Goal: Information Seeking & Learning: Learn about a topic

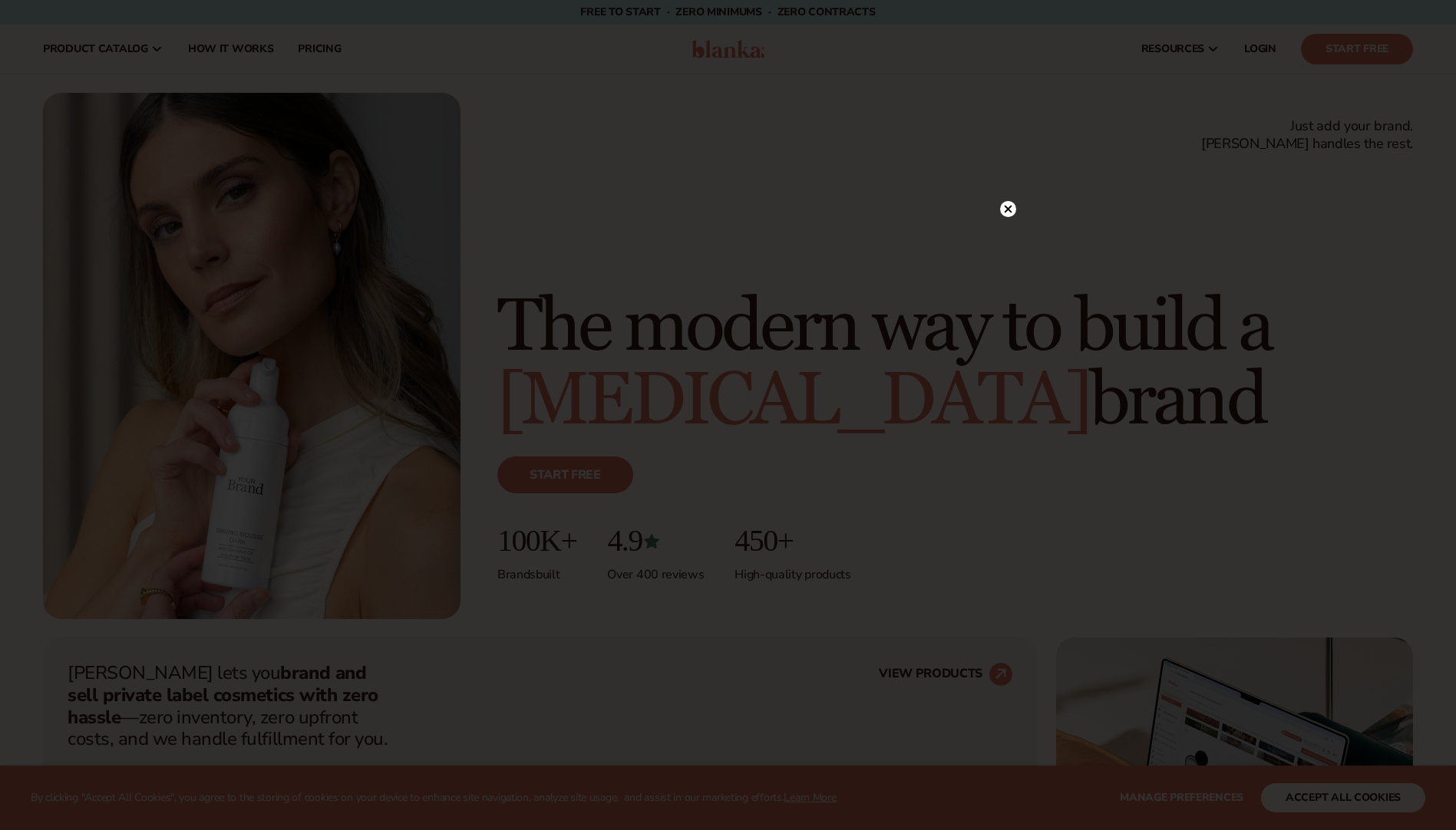
click at [1006, 210] on circle at bounding box center [1008, 210] width 17 height 17
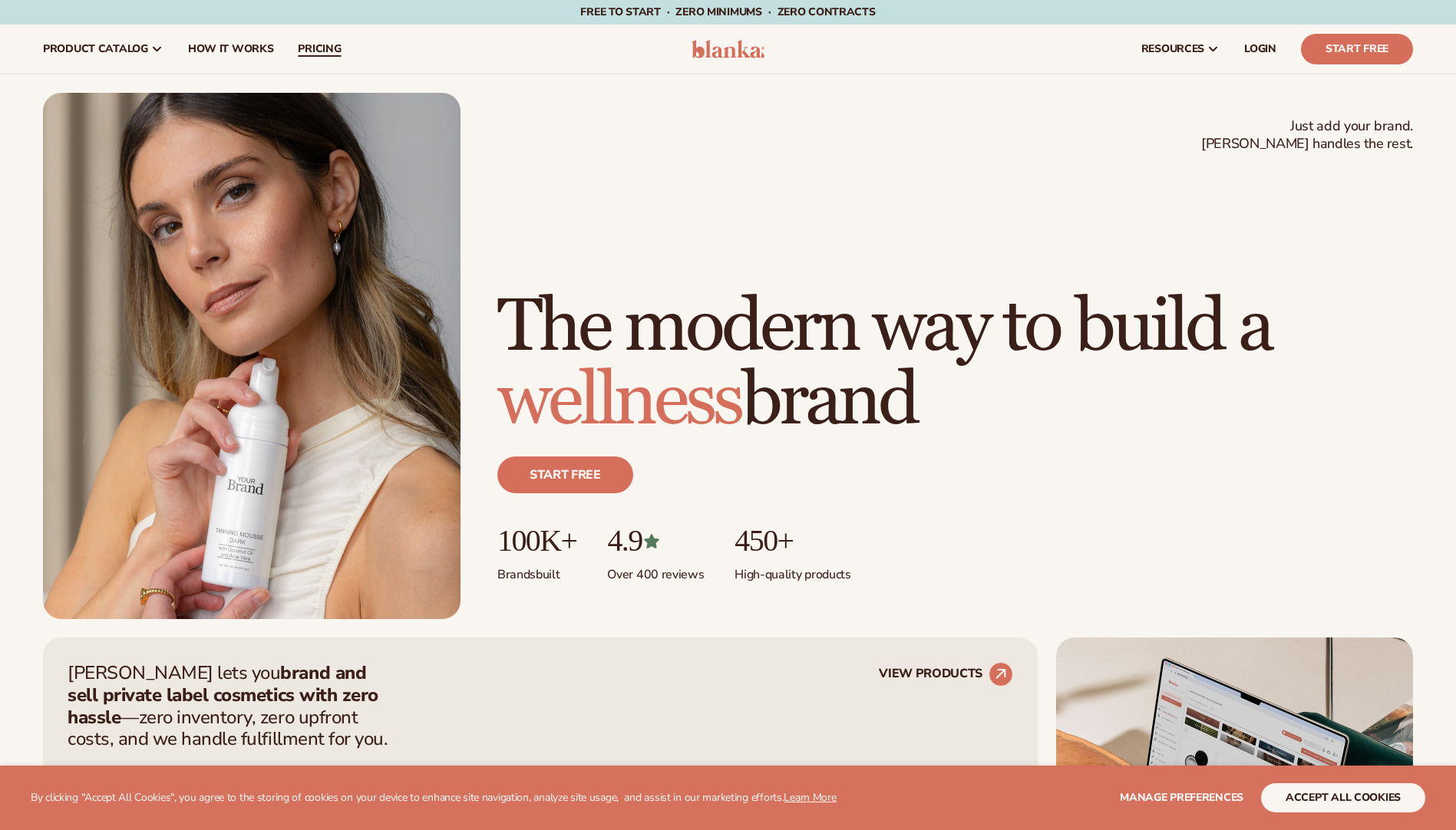
click at [331, 54] on span "pricing" at bounding box center [319, 49] width 43 height 12
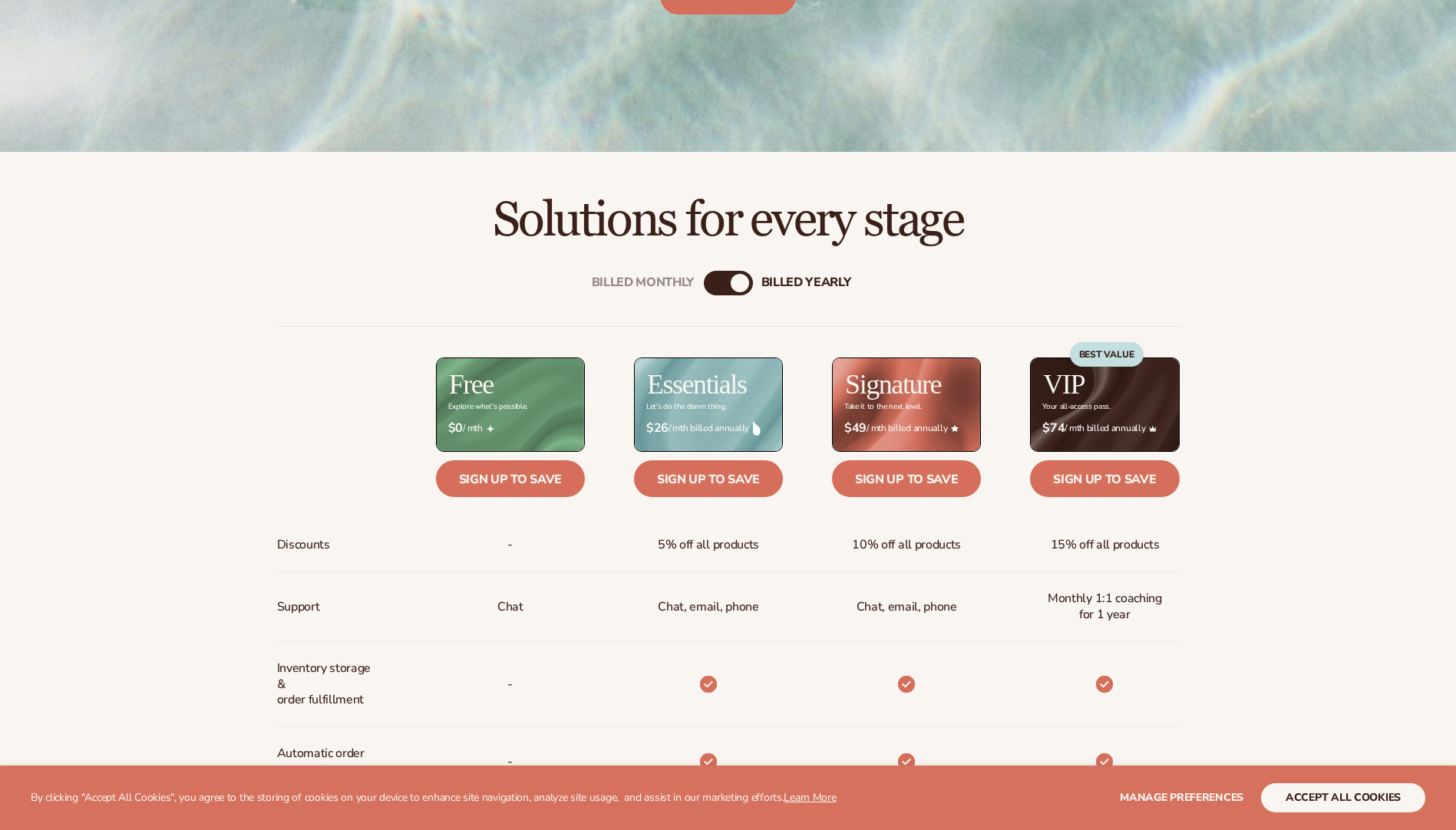
scroll to position [537, 0]
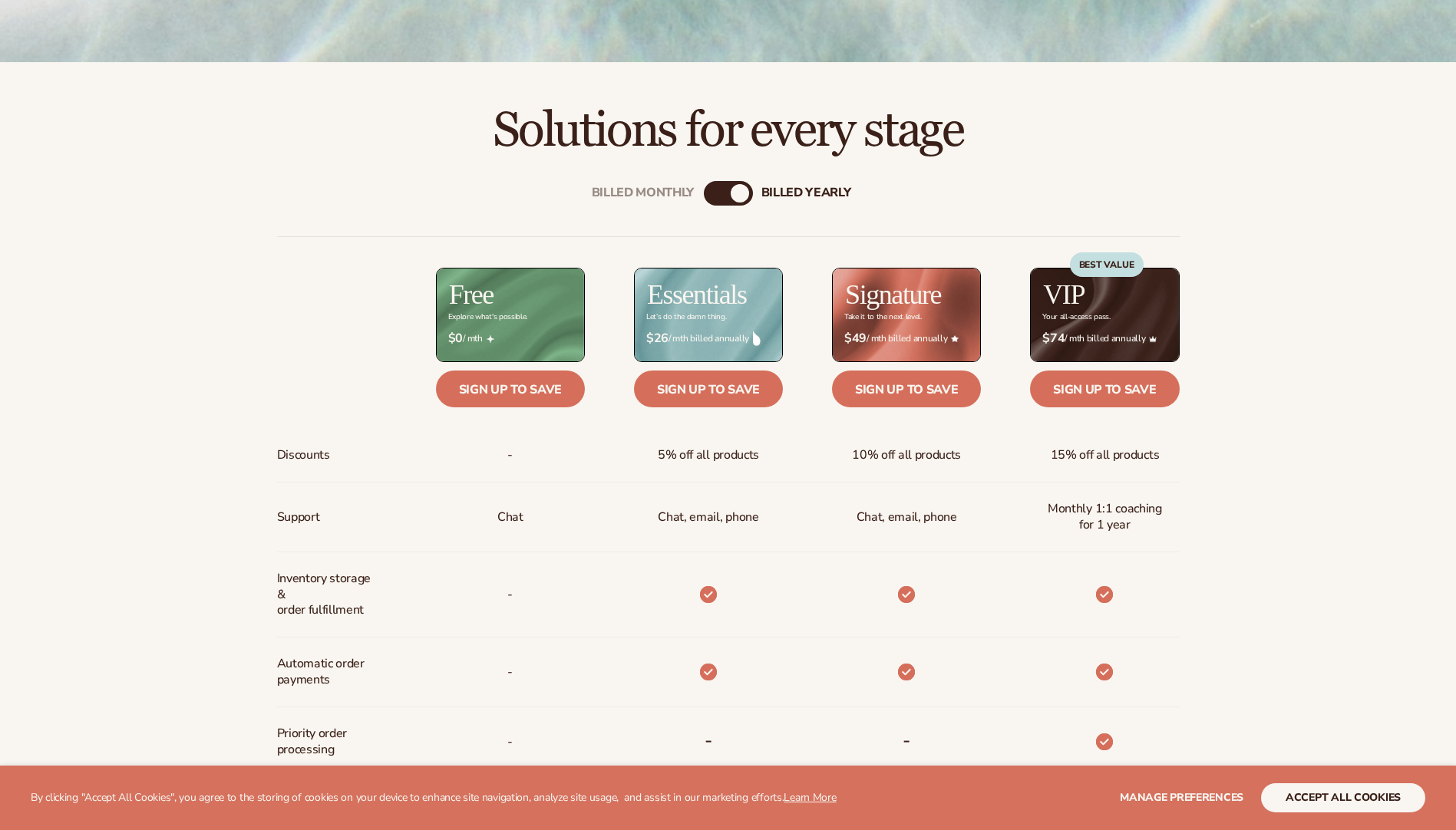
click at [737, 195] on div "billed Yearly" at bounding box center [740, 193] width 18 height 18
click at [733, 197] on div "billed Yearly" at bounding box center [740, 193] width 18 height 18
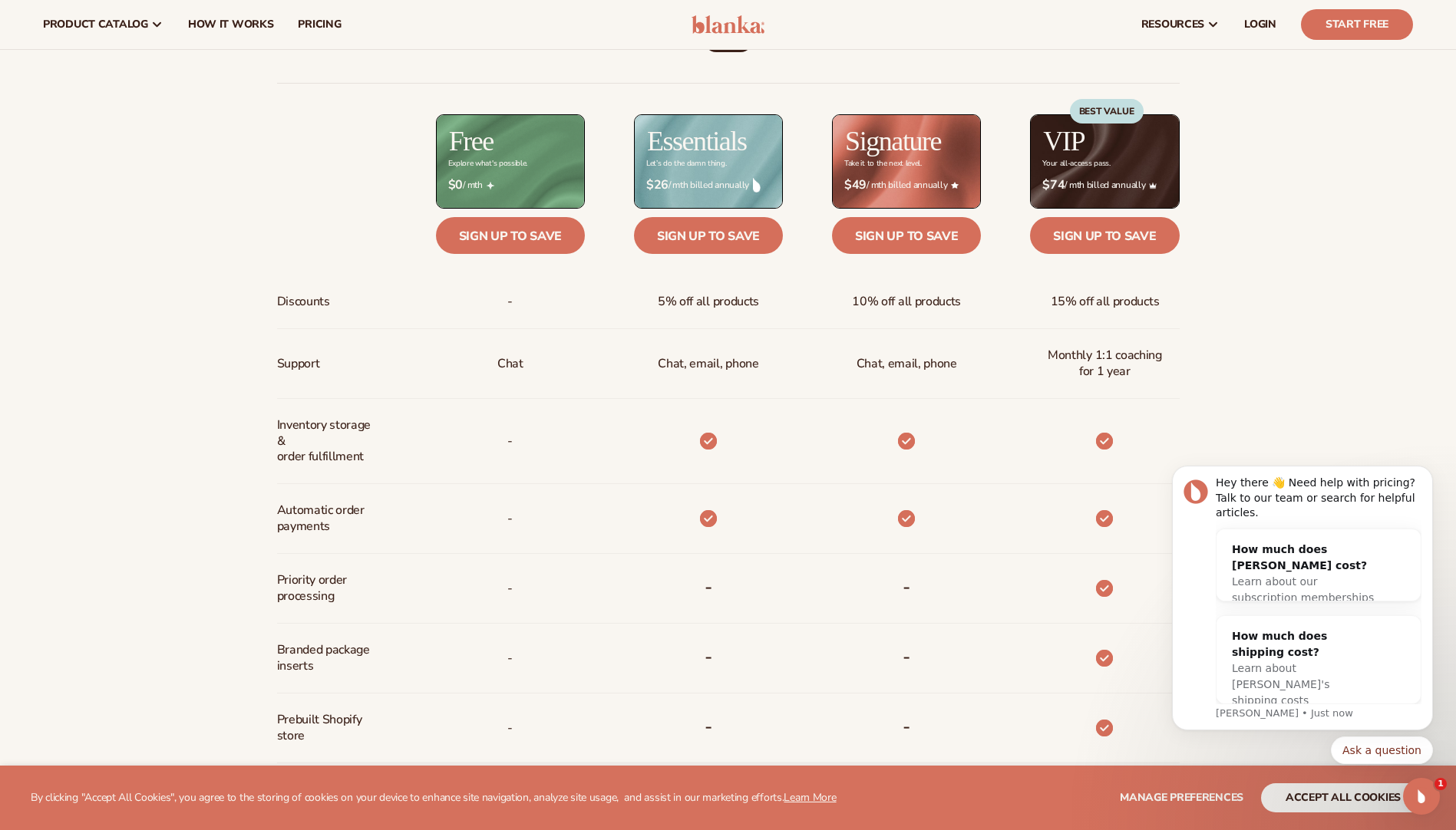
scroll to position [383, 0]
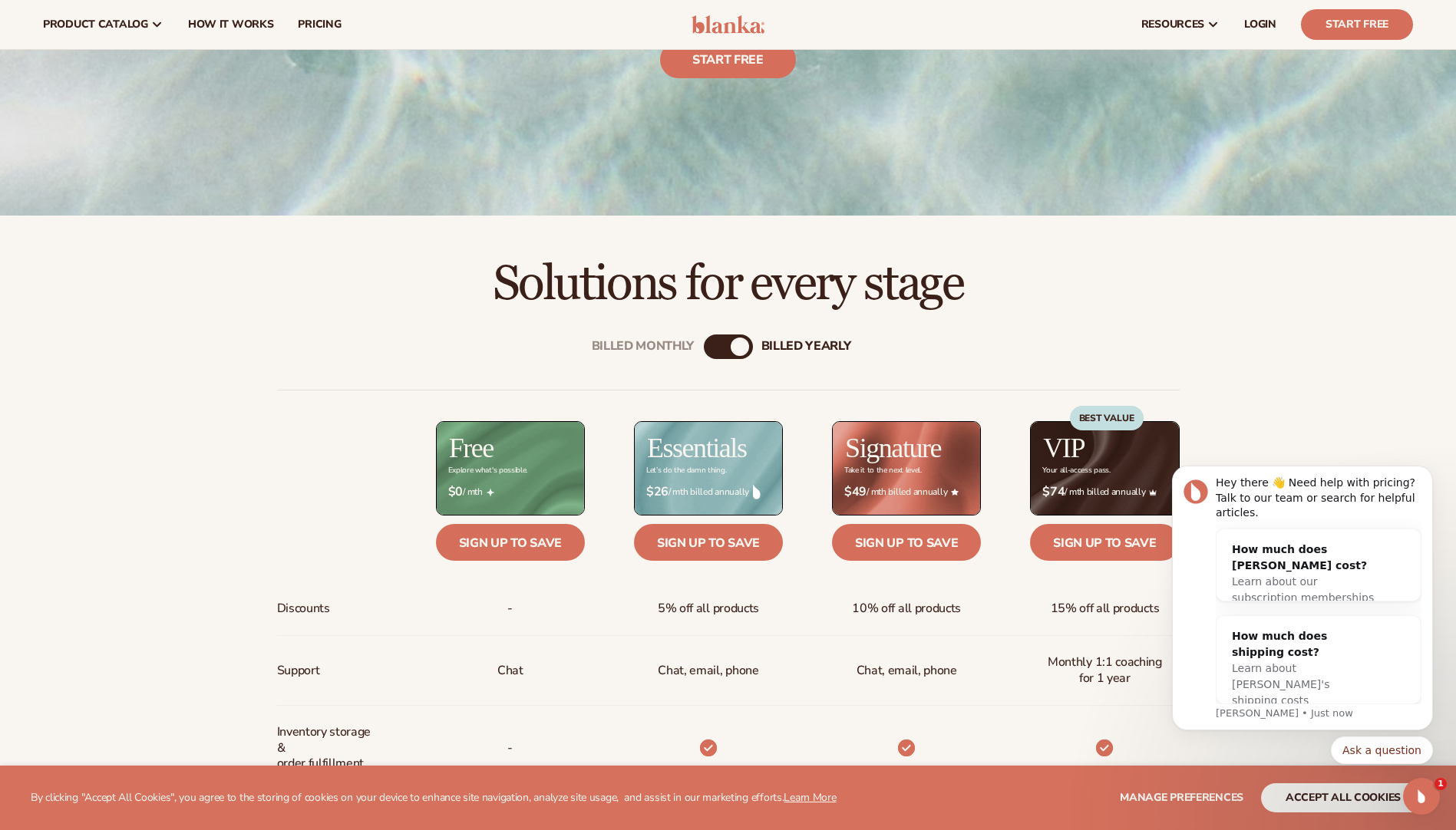
click at [721, 346] on div "Billed Monthly" at bounding box center [713, 347] width 18 height 18
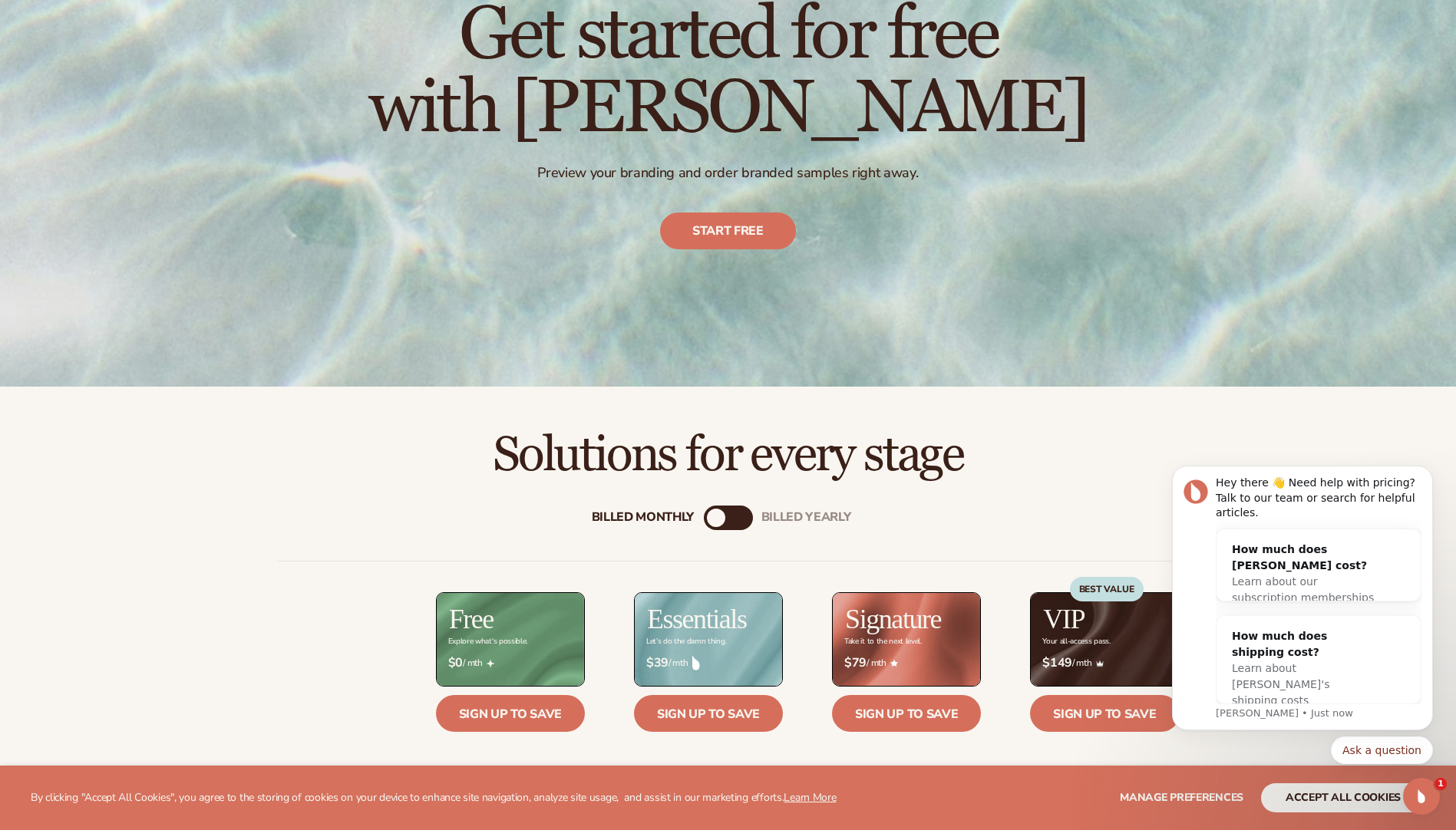
scroll to position [0, 0]
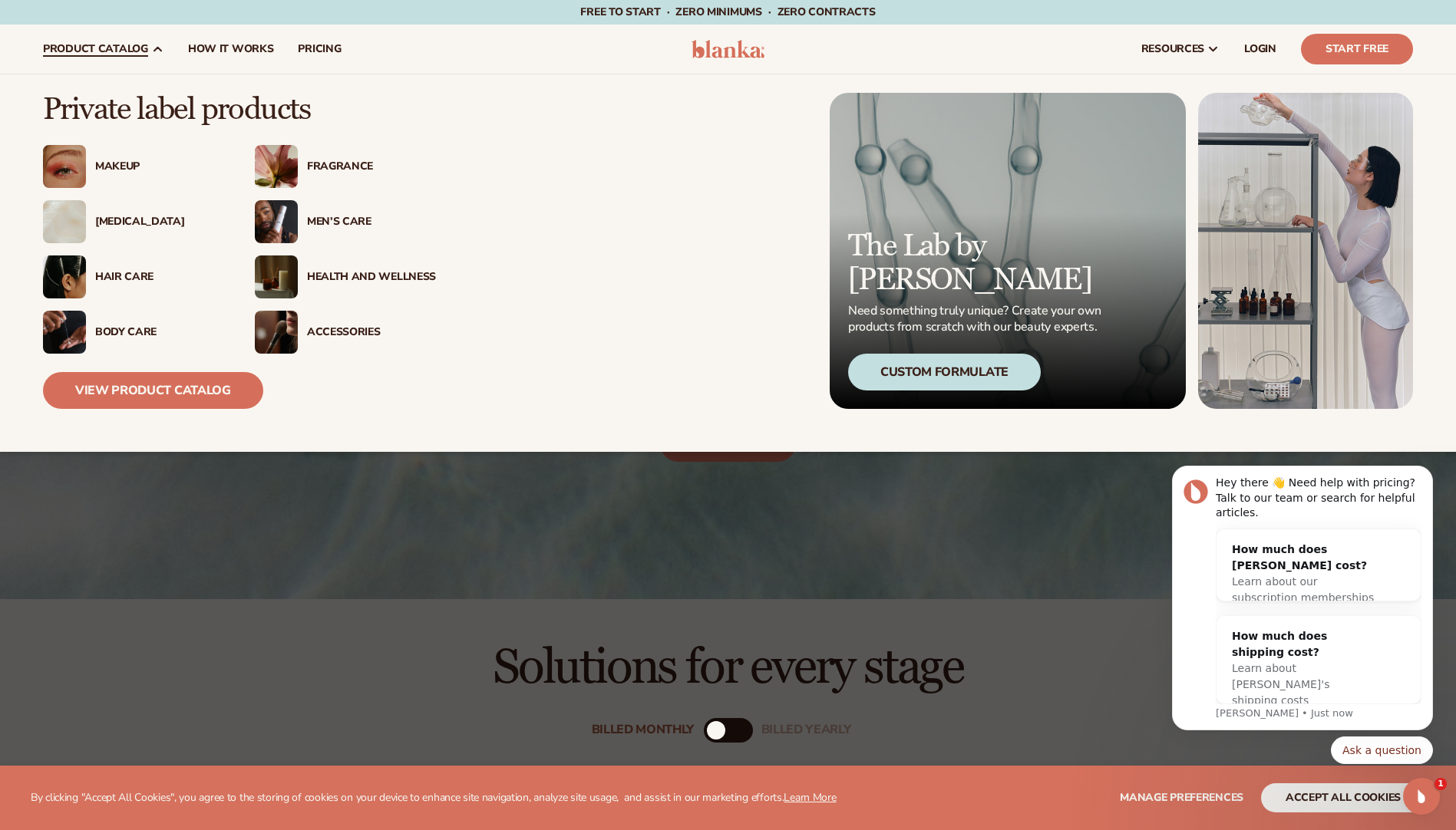
click at [118, 165] on div "Makeup" at bounding box center [160, 166] width 129 height 13
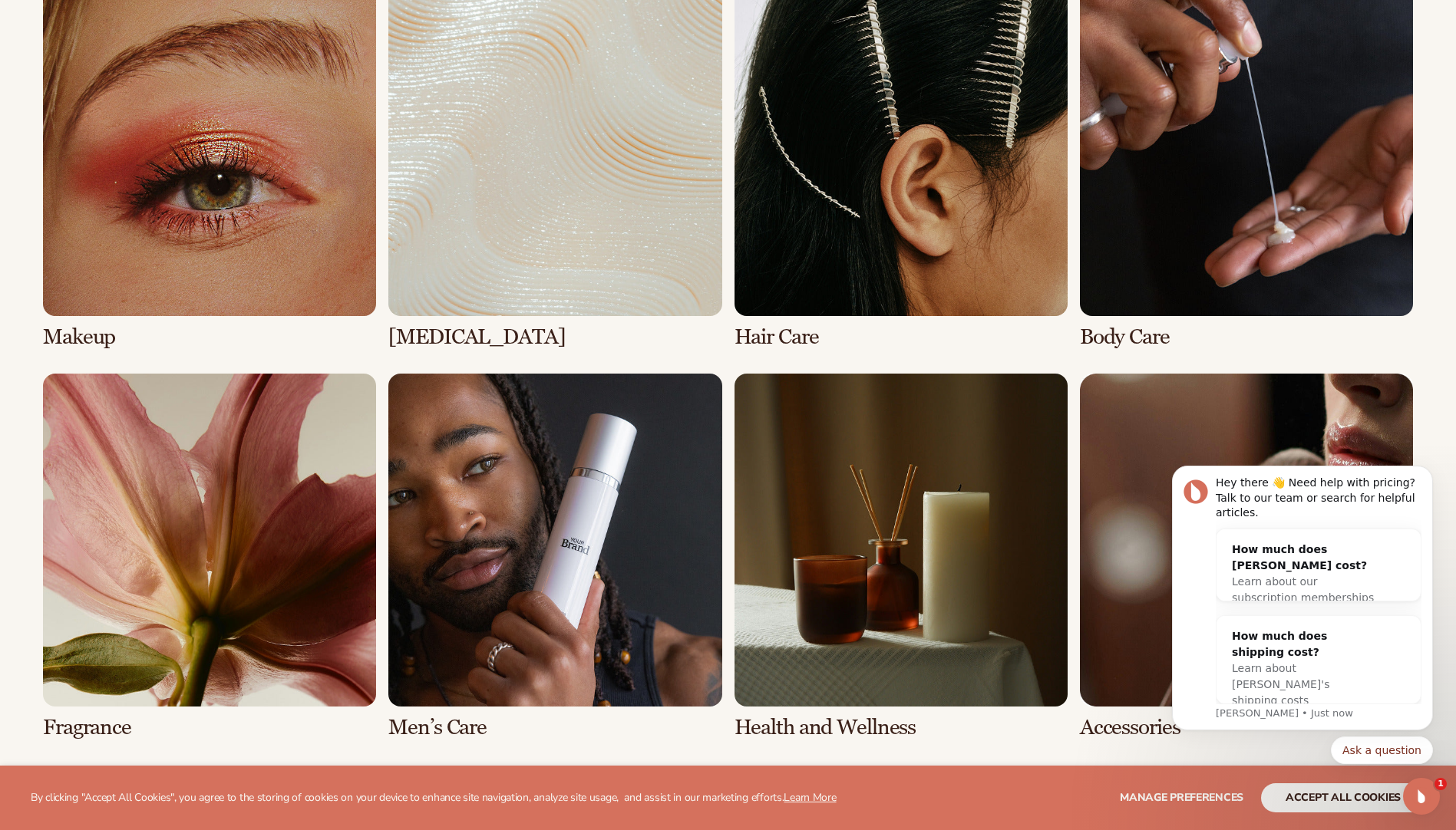
scroll to position [1201, 0]
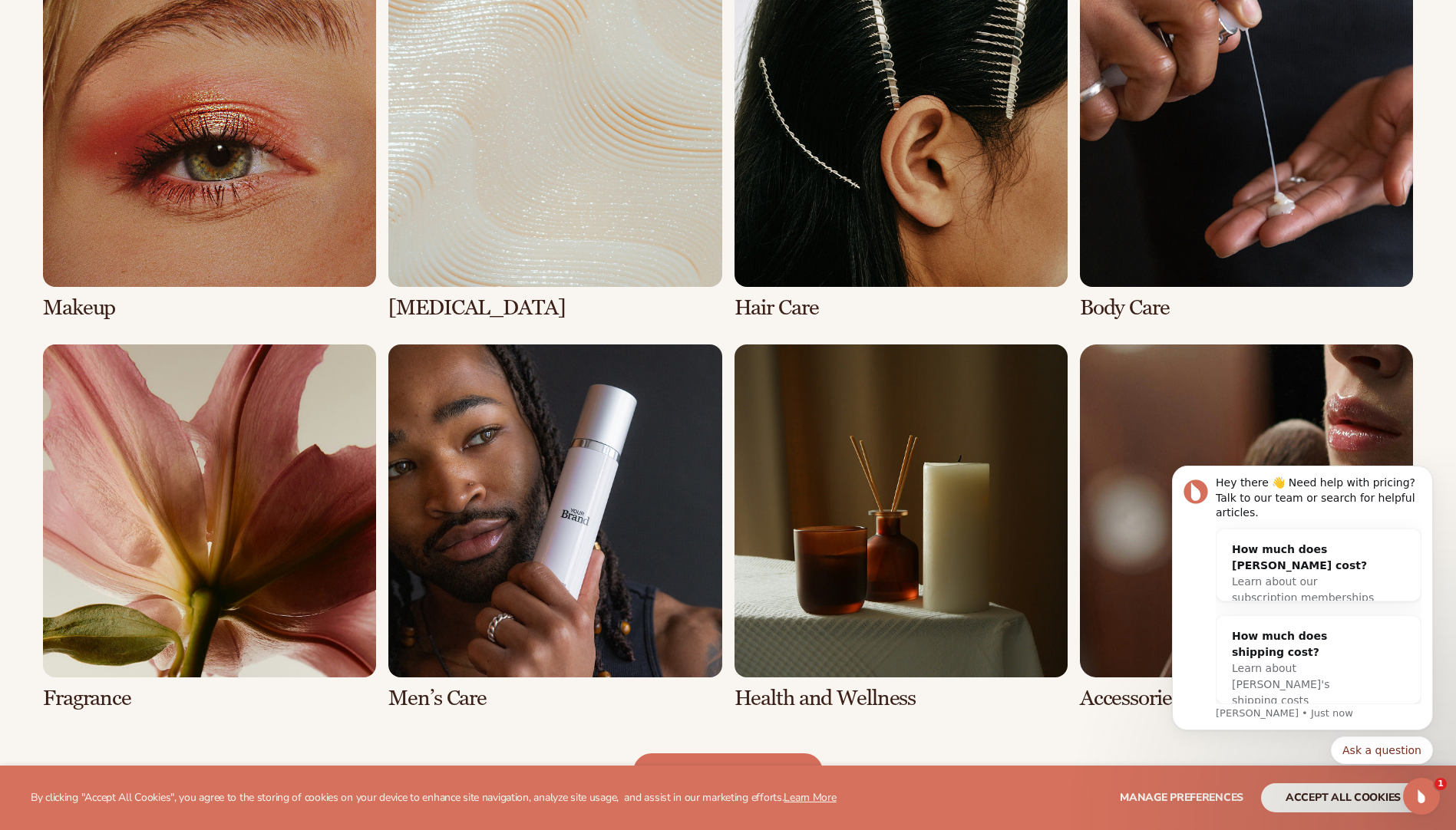
click at [194, 128] on link "1 / 8" at bounding box center [210, 137] width 333 height 366
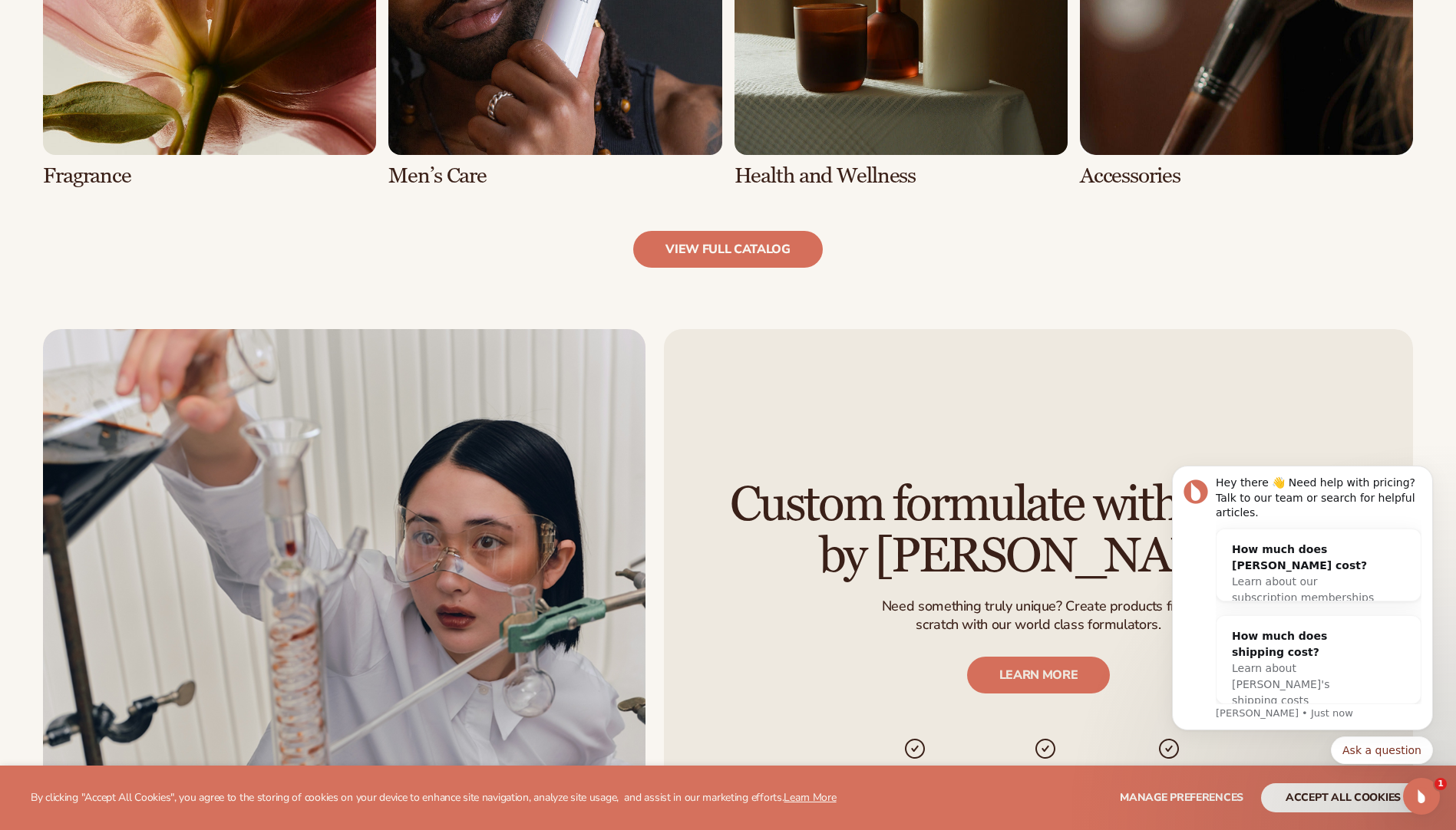
scroll to position [1842, 0]
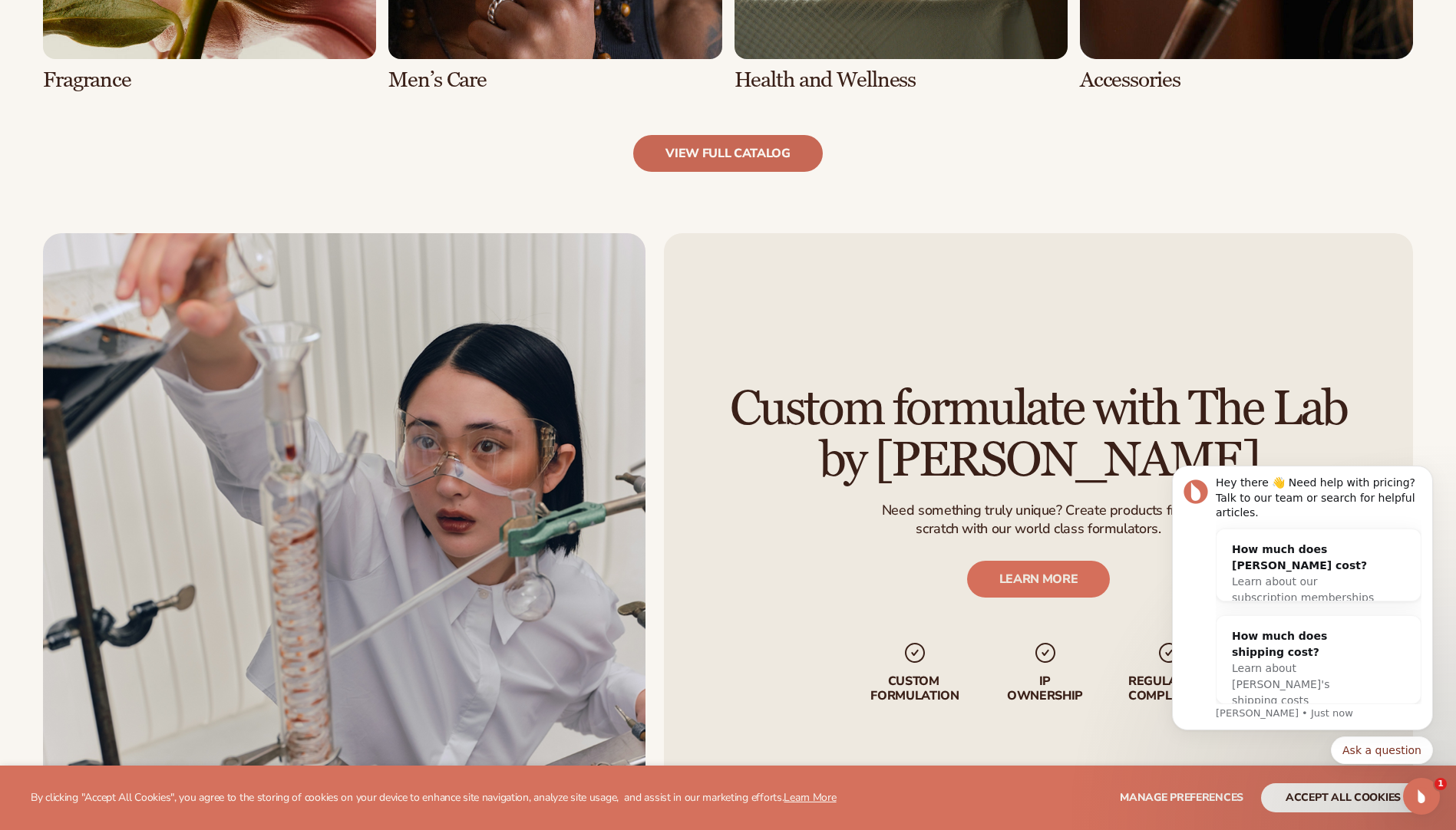
click at [727, 146] on link "view full catalog" at bounding box center [728, 153] width 189 height 37
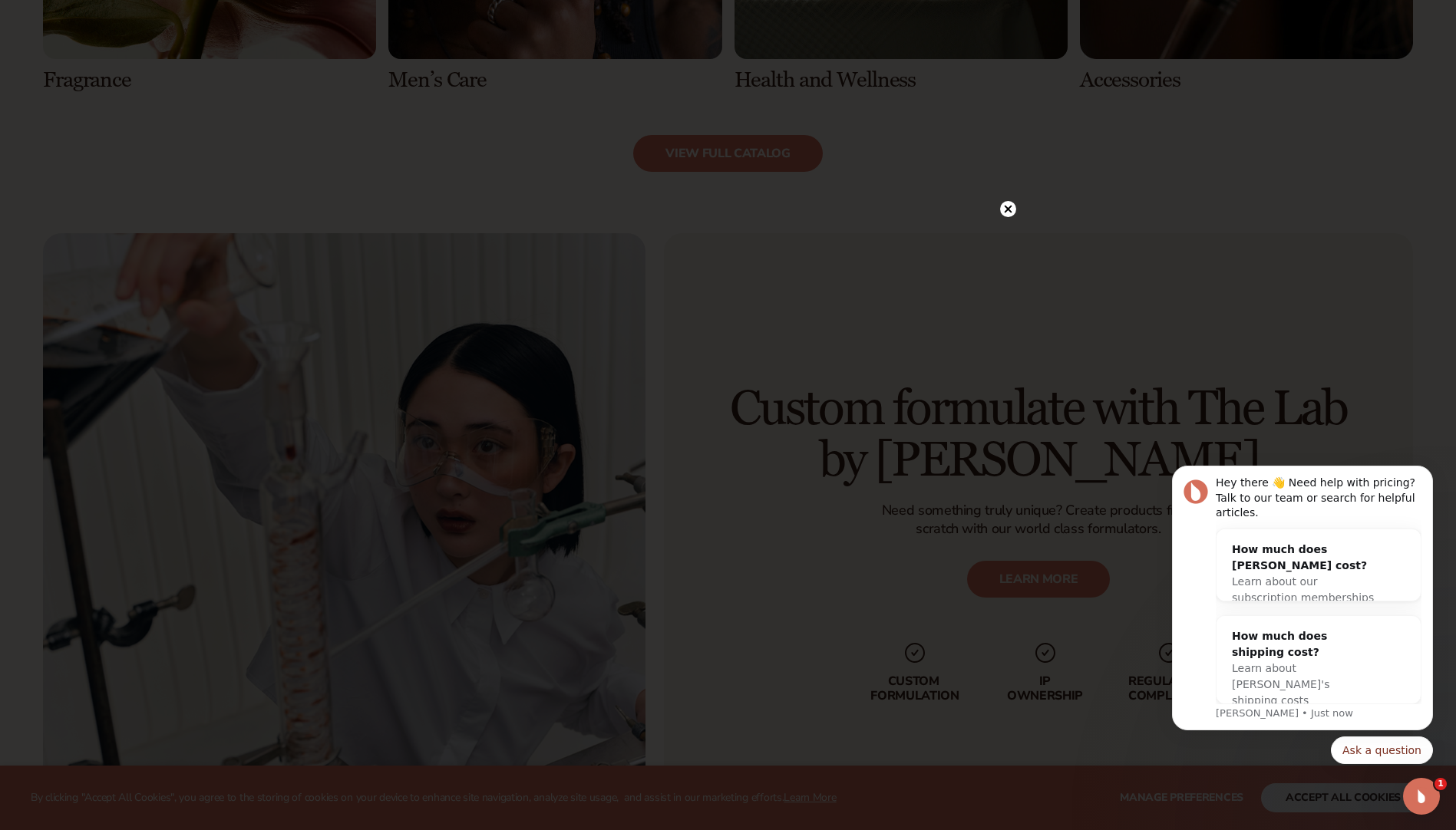
click at [1010, 208] on circle at bounding box center [1008, 210] width 17 height 17
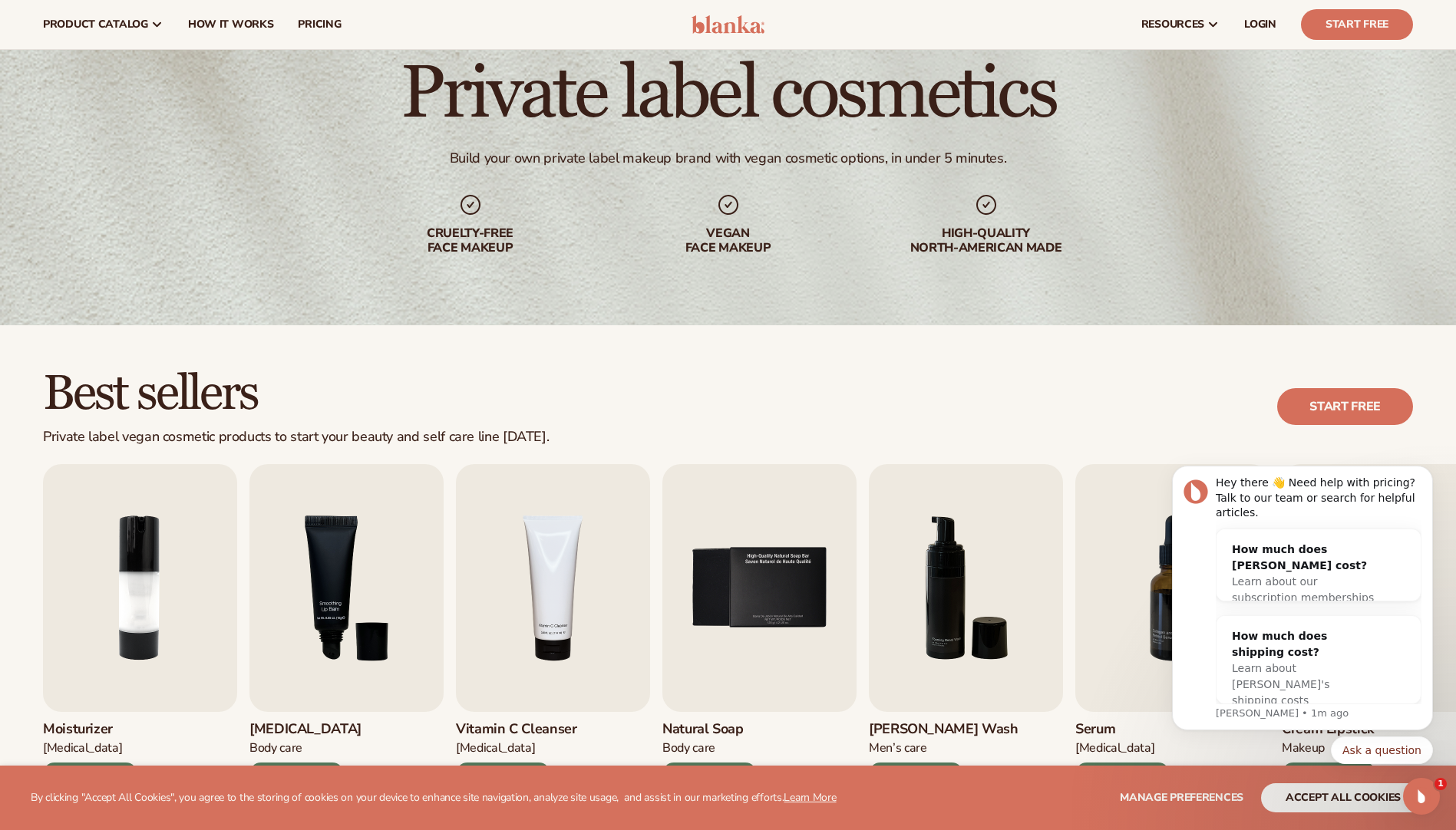
scroll to position [0, 0]
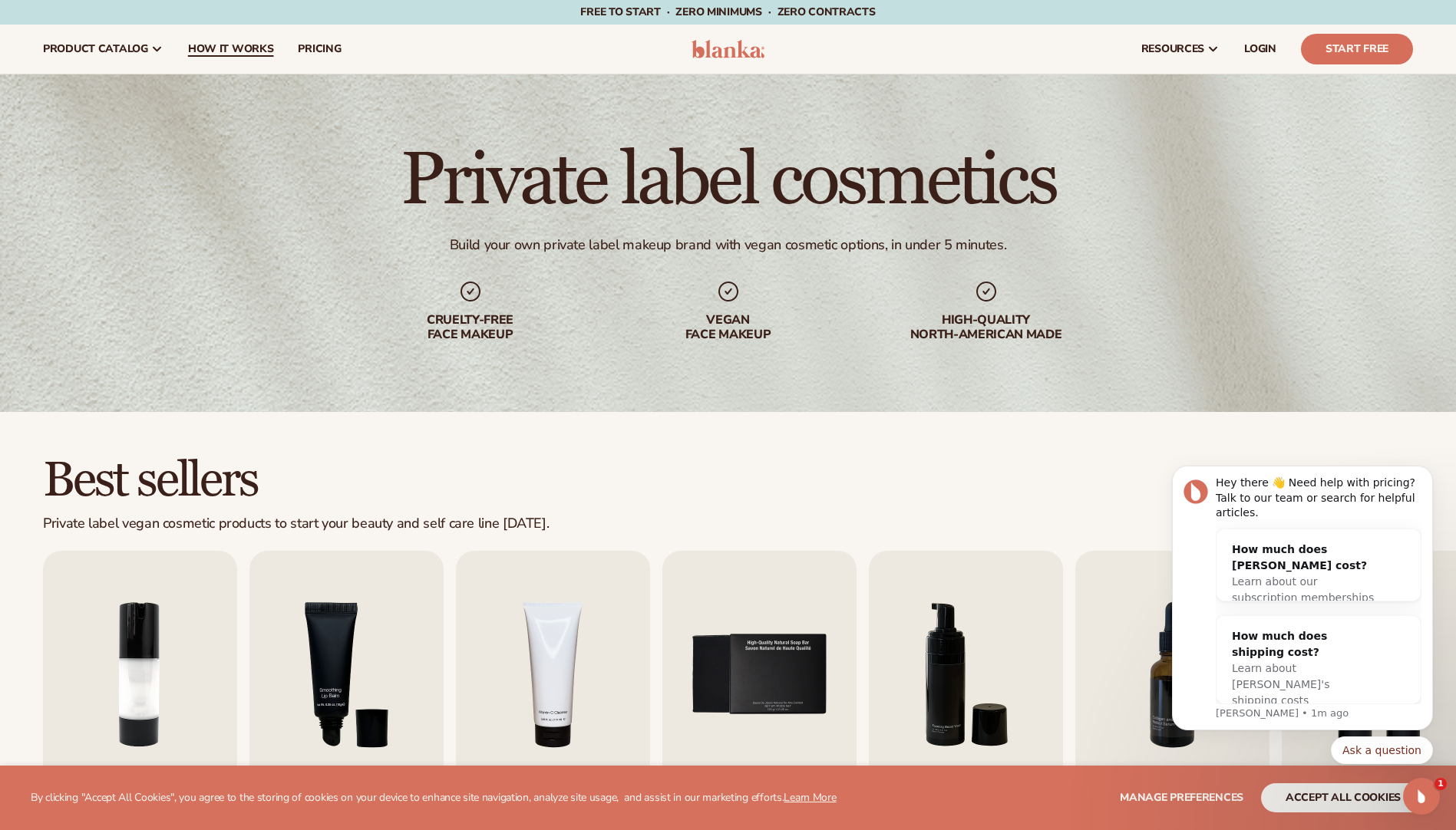
click at [252, 53] on span "How It Works" at bounding box center [232, 49] width 86 height 12
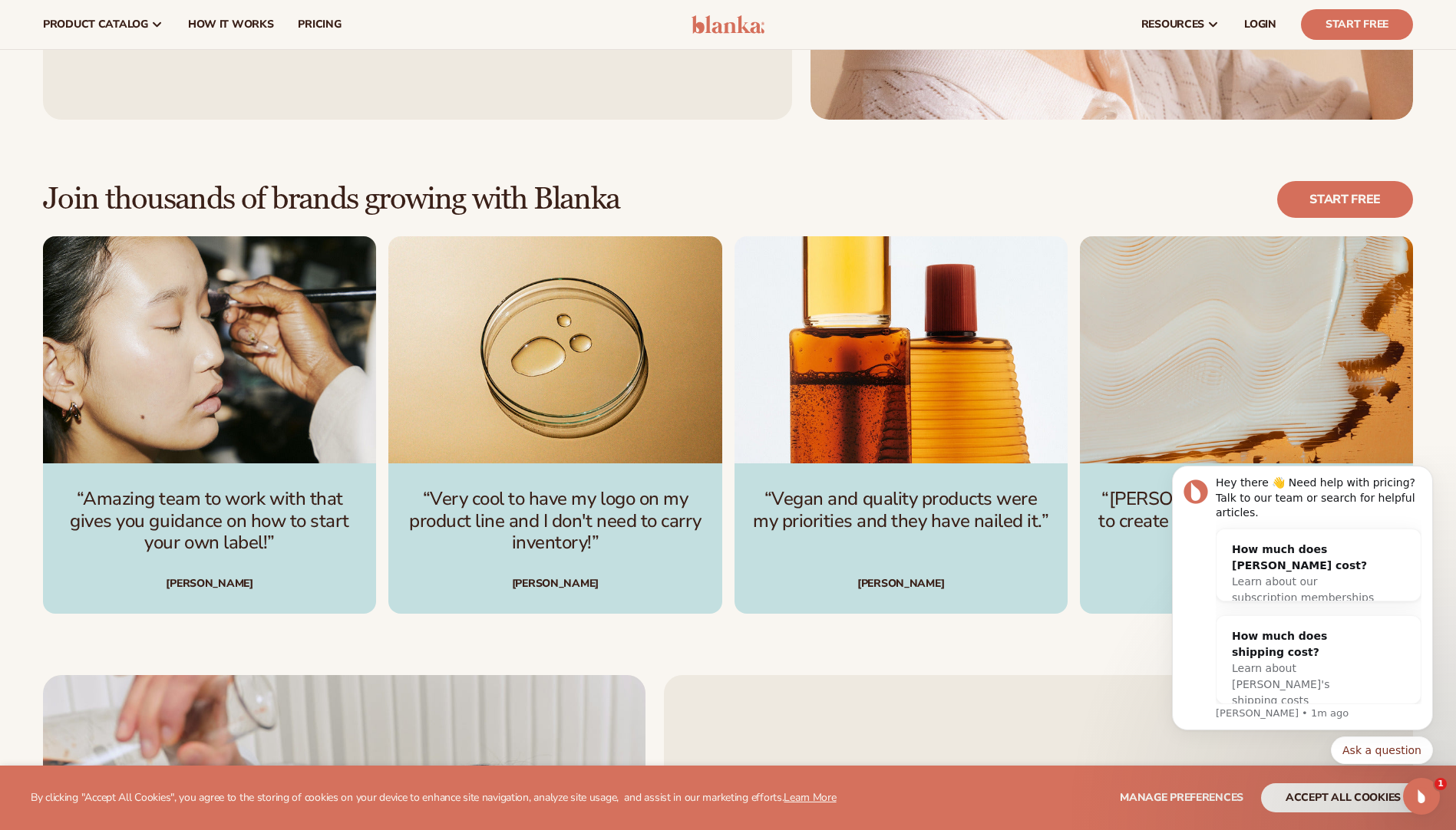
scroll to position [2225, 0]
